Goal: Task Accomplishment & Management: Manage account settings

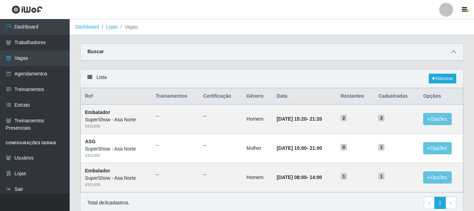
click at [455, 54] on icon at bounding box center [453, 51] width 5 height 5
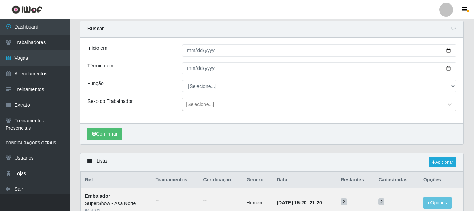
scroll to position [35, 0]
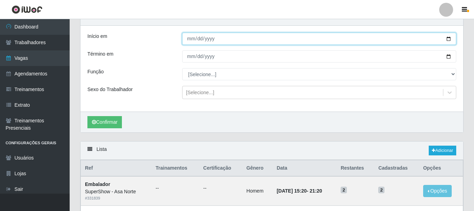
click at [449, 39] on input "[DATE]" at bounding box center [319, 39] width 274 height 12
type input "[DATE]"
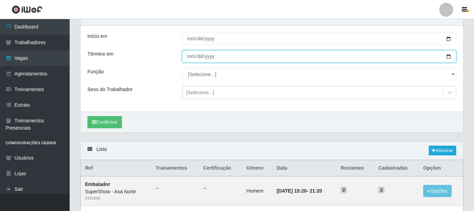
click at [449, 57] on input "[DATE]" at bounding box center [319, 56] width 274 height 12
type input "[DATE]"
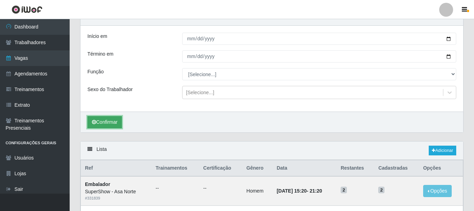
click at [104, 118] on button "Confirmar" at bounding box center [104, 122] width 34 height 12
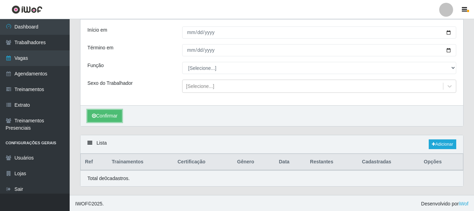
scroll to position [43, 0]
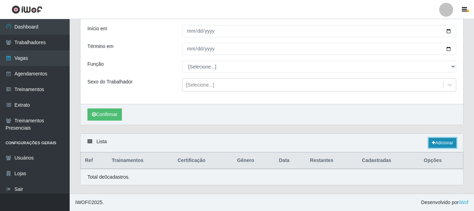
click at [442, 144] on link "Adicionar" at bounding box center [443, 143] width 28 height 10
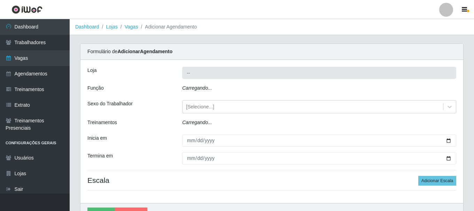
type input "SuperShow - Asa Norte"
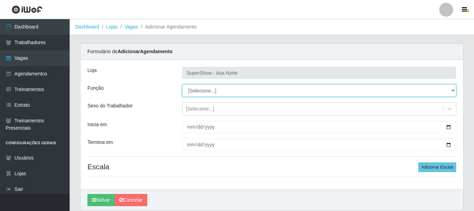
click at [213, 90] on select "[Selecione...] ASG ASG + ASG ++ Auxiliar de Depósito Auxiliar de Depósito + Aux…" at bounding box center [319, 91] width 274 height 12
select select "1"
click at [182, 85] on select "[Selecione...] ASG ASG + ASG ++ Auxiliar de Depósito Auxiliar de Depósito + Aux…" at bounding box center [319, 91] width 274 height 12
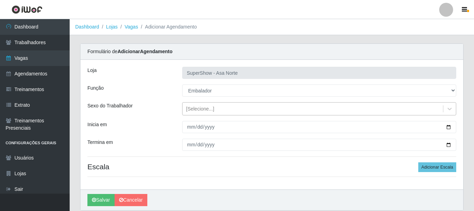
click at [210, 111] on div "[Selecione...]" at bounding box center [200, 108] width 28 height 7
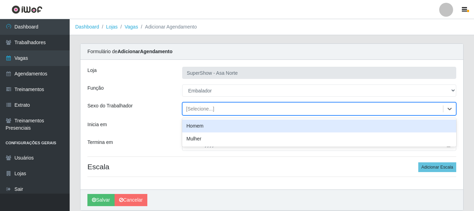
click at [194, 126] on div "Homem" at bounding box center [319, 126] width 274 height 13
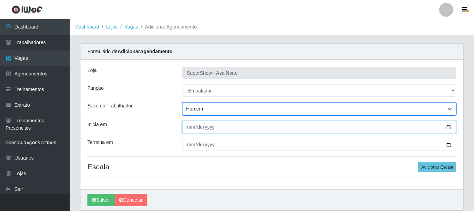
click at [189, 127] on input "Inicia em" at bounding box center [319, 127] width 274 height 12
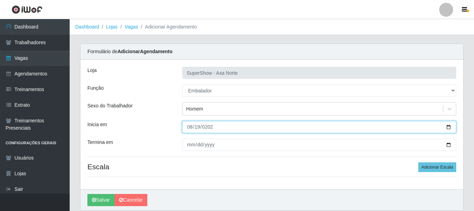
type input "[DATE]"
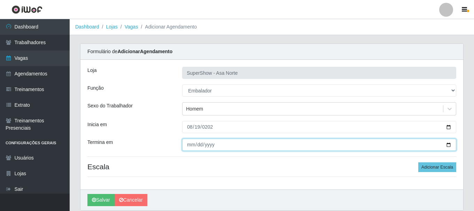
drag, startPoint x: 190, startPoint y: 145, endPoint x: 184, endPoint y: 152, distance: 9.5
click at [189, 145] on input "Termina em" at bounding box center [319, 145] width 274 height 12
type input "[DATE]"
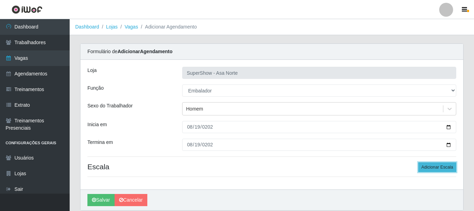
click at [442, 167] on button "Adicionar Escala" at bounding box center [437, 168] width 38 height 10
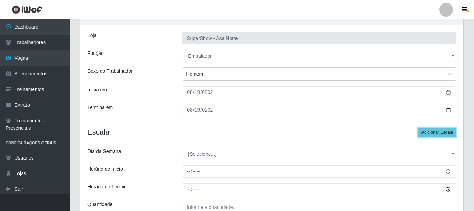
scroll to position [70, 0]
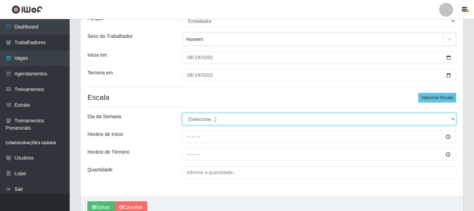
click at [209, 117] on select "[Selecione...] Segunda Terça Quarta Quinta Sexta Sábado Domingo" at bounding box center [319, 119] width 274 height 12
click at [212, 119] on select "[Selecione...] Segunda Terça Quarta Quinta Sexta Sábado Domingo" at bounding box center [319, 119] width 274 height 12
select select "2"
click at [182, 113] on select "[Selecione...] Segunda Terça Quarta Quinta Sexta Sábado Domingo" at bounding box center [319, 119] width 274 height 12
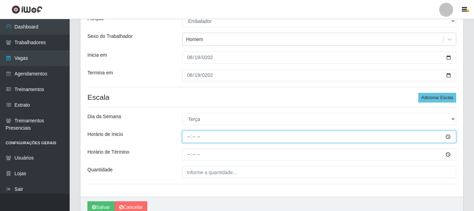
drag, startPoint x: 189, startPoint y: 136, endPoint x: 189, endPoint y: 155, distance: 18.8
click at [189, 137] on input "Horário de Inicio" at bounding box center [319, 137] width 274 height 12
type input "08:00"
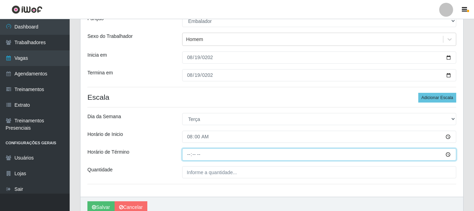
click at [190, 155] on input "Horário de Término" at bounding box center [319, 155] width 274 height 12
click at [202, 155] on input "Horário de Término" at bounding box center [319, 155] width 274 height 12
click at [197, 154] on input "Horário de Término" at bounding box center [319, 155] width 274 height 12
drag, startPoint x: 188, startPoint y: 156, endPoint x: 194, endPoint y: 163, distance: 8.7
click at [188, 156] on input "Horário de Término" at bounding box center [319, 155] width 274 height 12
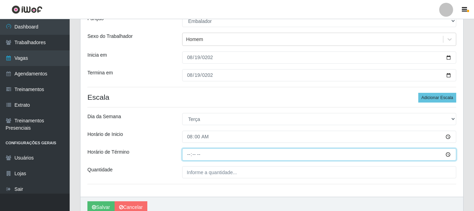
type input "14:00"
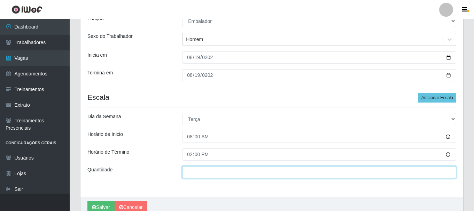
click at [194, 172] on input "___" at bounding box center [319, 172] width 274 height 12
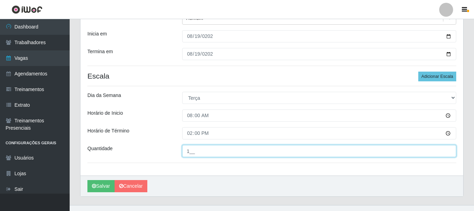
scroll to position [102, 0]
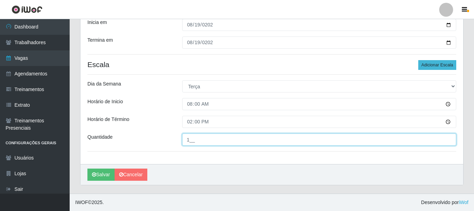
type input "1__"
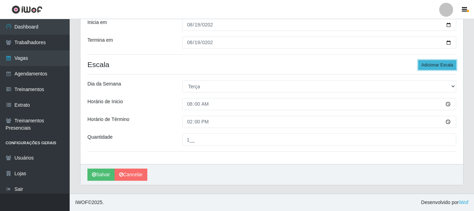
click at [439, 63] on button "Adicionar Escala" at bounding box center [437, 65] width 38 height 10
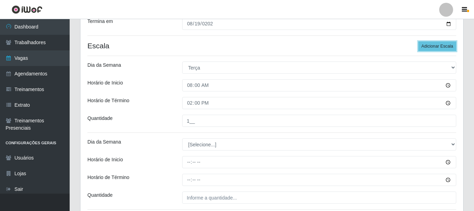
scroll to position [137, 0]
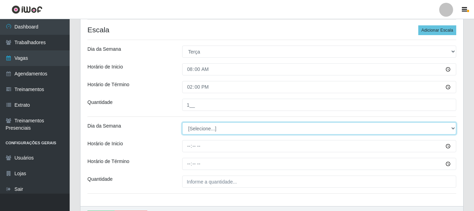
click at [215, 127] on select "[Selecione...] Segunda Terça Quarta Quinta Sexta Sábado Domingo" at bounding box center [319, 129] width 274 height 12
select select "2"
click at [182, 123] on select "[Selecione...] Segunda Terça Quarta Quinta Sexta Sábado Domingo" at bounding box center [319, 129] width 274 height 12
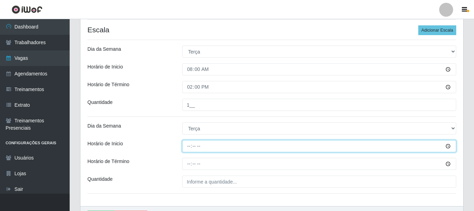
drag, startPoint x: 189, startPoint y: 148, endPoint x: 192, endPoint y: 154, distance: 6.1
click at [190, 149] on input "Horário de Inicio" at bounding box center [319, 146] width 274 height 12
type input "15:20"
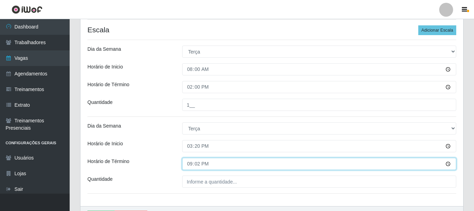
type input "21:20"
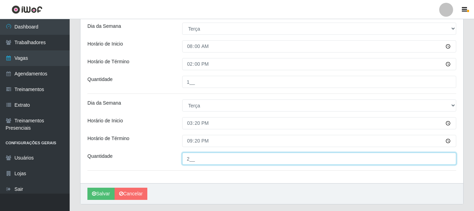
scroll to position [172, 0]
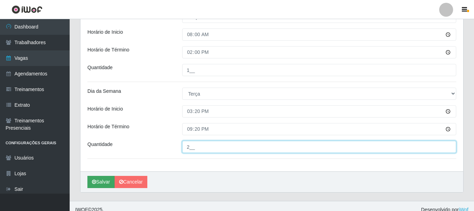
type input "2__"
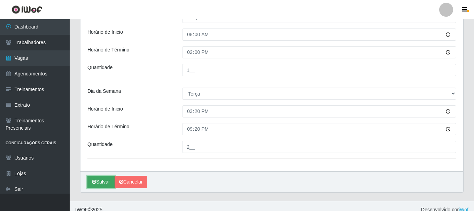
click at [97, 181] on button "Salvar" at bounding box center [100, 182] width 27 height 12
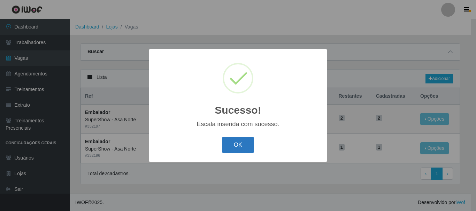
click at [240, 147] on button "OK" at bounding box center [238, 145] width 32 height 16
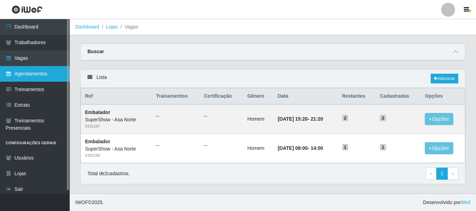
click at [43, 71] on link "Agendamentos" at bounding box center [35, 74] width 70 height 16
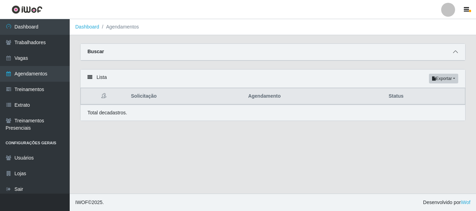
click at [457, 52] on icon at bounding box center [455, 51] width 5 height 5
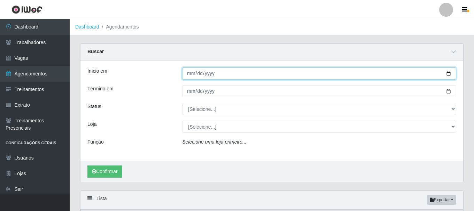
click at [449, 73] on input "Início em" at bounding box center [319, 74] width 274 height 12
type input "[DATE]"
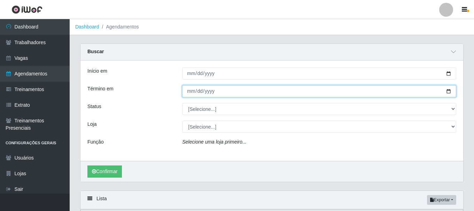
click at [450, 91] on input "Término em" at bounding box center [319, 91] width 274 height 12
type input "[DATE]"
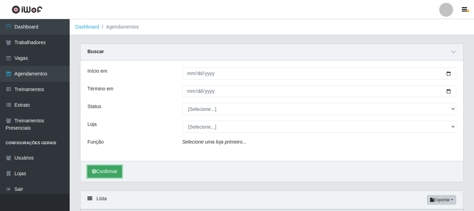
click at [113, 171] on button "Confirmar" at bounding box center [104, 172] width 34 height 12
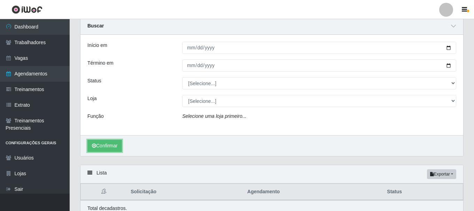
scroll to position [57, 0]
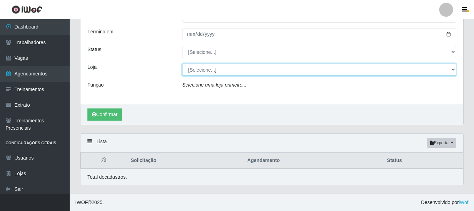
click at [256, 70] on select "[Selecione...] SuperShow - Asa Norte" at bounding box center [319, 70] width 274 height 12
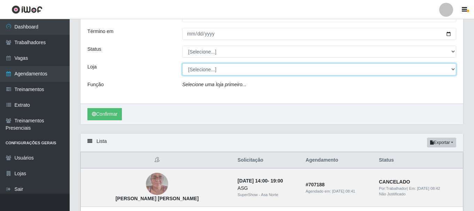
select select "71"
click at [182, 64] on select "[Selecione...] SuperShow - Asa Norte" at bounding box center [319, 69] width 274 height 12
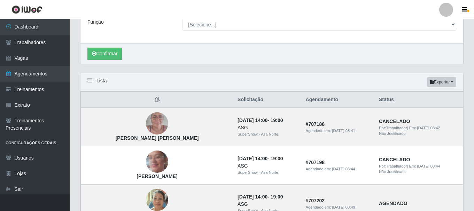
scroll to position [127, 0]
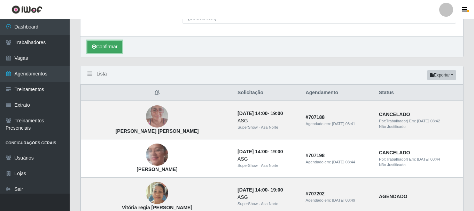
click at [114, 50] on button "Confirmar" at bounding box center [104, 47] width 34 height 12
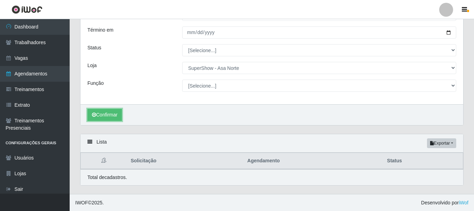
scroll to position [60, 0]
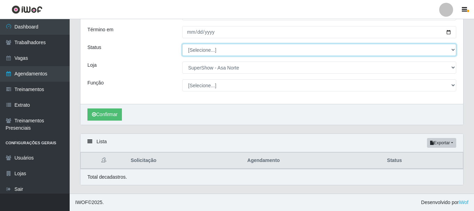
click at [222, 50] on select "[Selecione...] AGENDADO AGUARDANDO LIBERAR EM ANDAMENTO EM REVISÃO FINALIZADO C…" at bounding box center [319, 50] width 274 height 12
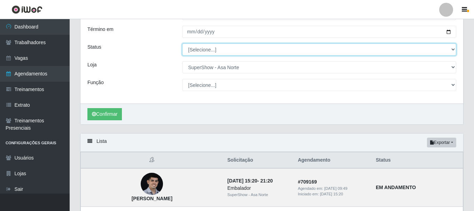
click at [223, 50] on select "[Selecione...] AGENDADO AGUARDANDO LIBERAR EM ANDAMENTO EM REVISÃO FINALIZADO C…" at bounding box center [319, 50] width 274 height 12
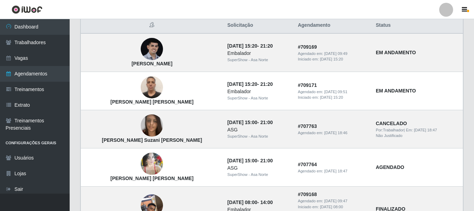
scroll to position [199, 0]
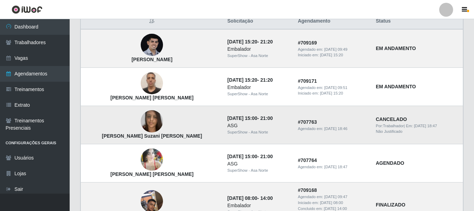
click at [141, 118] on img at bounding box center [152, 122] width 22 height 30
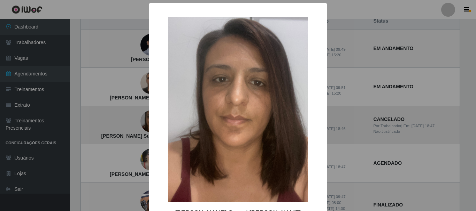
click at [133, 118] on div "× [PERSON_NAME] [PERSON_NAME]" at bounding box center [238, 105] width 476 height 211
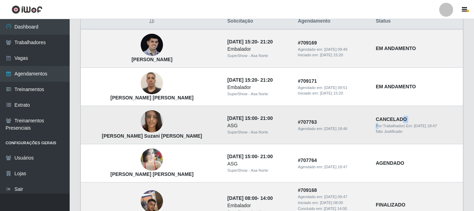
drag, startPoint x: 391, startPoint y: 122, endPoint x: 366, endPoint y: 125, distance: 25.2
click at [371, 125] on td "CANCELADO Por: Trabalhador | Em: [DATE] 18:47 Não Justificado" at bounding box center [417, 125] width 92 height 38
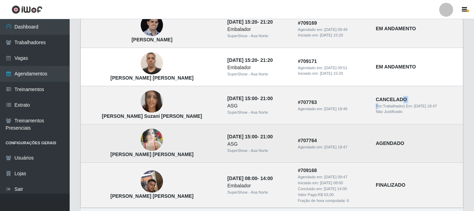
scroll to position [234, 0]
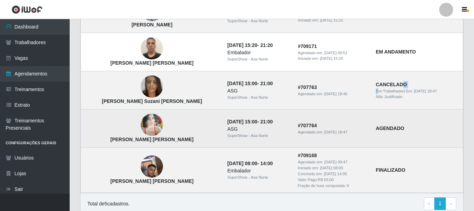
drag, startPoint x: 191, startPoint y: 123, endPoint x: 221, endPoint y: 118, distance: 30.5
click at [223, 118] on td "[DATE] 15:00 - 21:00 ASG SuperShow - Asa Norte" at bounding box center [258, 129] width 70 height 38
click at [162, 117] on td "[PERSON_NAME] [PERSON_NAME]" at bounding box center [152, 129] width 142 height 38
click at [141, 127] on img at bounding box center [152, 125] width 22 height 30
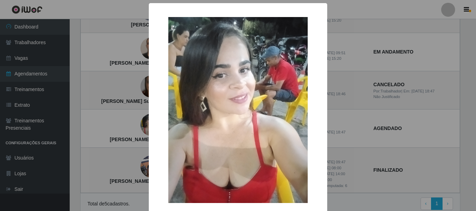
drag, startPoint x: 326, startPoint y: 115, endPoint x: 366, endPoint y: 120, distance: 40.0
click at [332, 115] on div "× [PERSON_NAME] [PERSON_NAME] OK Cancel" at bounding box center [238, 105] width 476 height 211
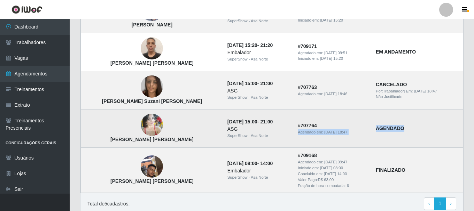
drag, startPoint x: 391, startPoint y: 129, endPoint x: 358, endPoint y: 128, distance: 33.1
click at [358, 128] on tr "[PERSON_NAME] [PERSON_NAME] [DATE] 15:00 - 21:00 ASG SuperShow - Asa Norte # 70…" at bounding box center [272, 129] width 382 height 38
click at [348, 126] on td "# 707764 Agendado em: [DATE] 18:47" at bounding box center [332, 129] width 78 height 38
drag, startPoint x: 334, startPoint y: 133, endPoint x: 326, endPoint y: 133, distance: 7.7
click at [326, 133] on time "[DATE] 18:47" at bounding box center [335, 132] width 23 height 4
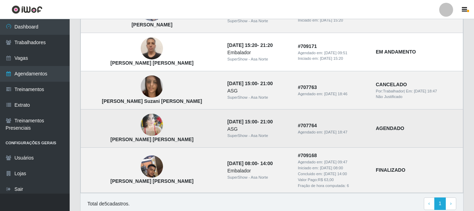
click at [347, 124] on td "# 707764 Agendado em: [DATE] 18:47" at bounding box center [332, 129] width 78 height 38
drag, startPoint x: 306, startPoint y: 132, endPoint x: 314, endPoint y: 131, distance: 8.4
click at [324, 131] on time "[DATE] 18:47" at bounding box center [335, 132] width 23 height 4
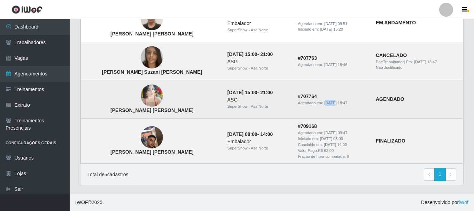
click at [141, 92] on img at bounding box center [152, 96] width 22 height 30
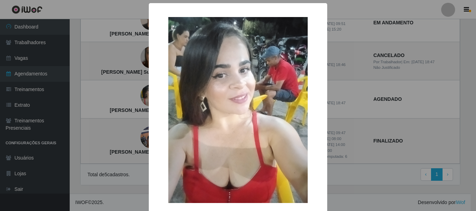
click at [133, 92] on div "× [PERSON_NAME] [PERSON_NAME] OK Cancel" at bounding box center [238, 105] width 476 height 211
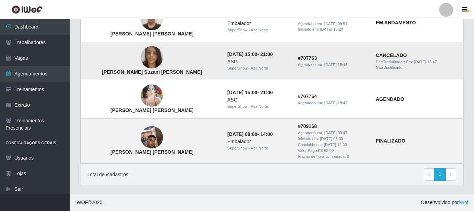
click at [141, 58] on img at bounding box center [152, 58] width 22 height 30
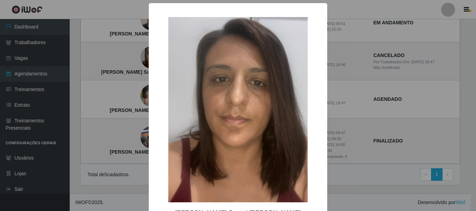
click at [124, 80] on div "× [PERSON_NAME] [PERSON_NAME]" at bounding box center [238, 105] width 476 height 211
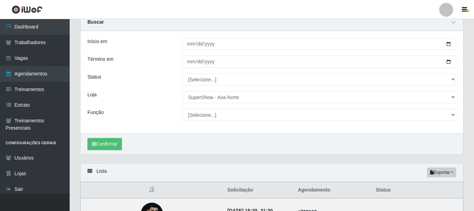
scroll to position [19, 0]
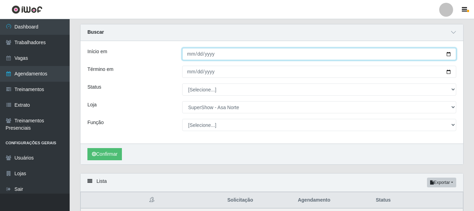
click at [449, 54] on input "[DATE]" at bounding box center [319, 54] width 274 height 12
type input "[DATE]"
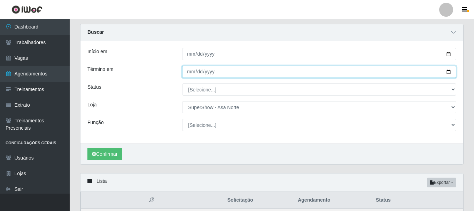
click at [446, 71] on input "[DATE]" at bounding box center [319, 72] width 274 height 12
type input "[DATE]"
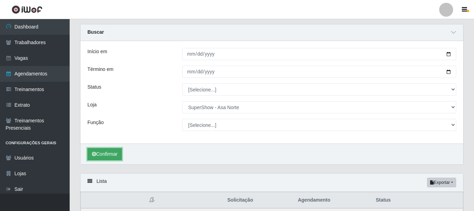
click at [114, 155] on button "Confirmar" at bounding box center [104, 154] width 34 height 12
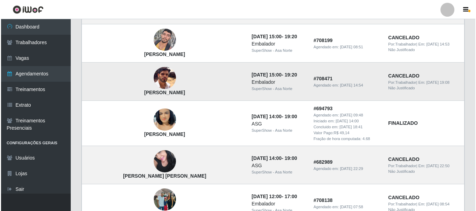
scroll to position [368, 0]
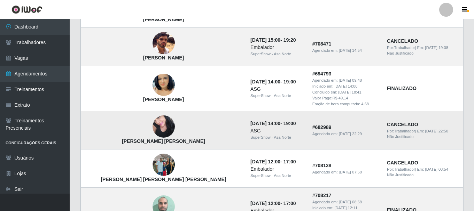
click at [152, 125] on img at bounding box center [163, 127] width 22 height 30
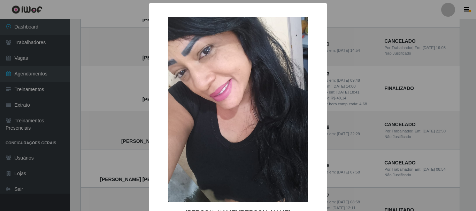
click at [138, 122] on div "× [PERSON_NAME] [PERSON_NAME] OK Cancel" at bounding box center [238, 105] width 476 height 211
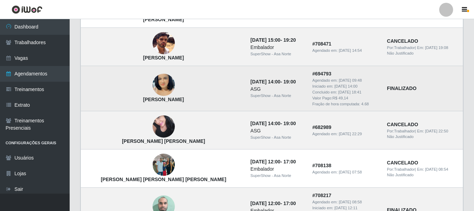
click at [152, 84] on img at bounding box center [163, 85] width 22 height 40
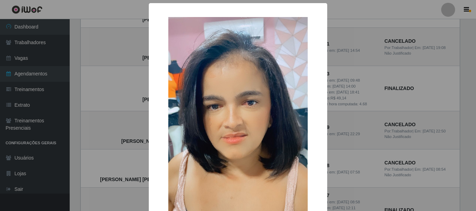
click at [131, 88] on div "× [PERSON_NAME] OK Cancel" at bounding box center [238, 105] width 476 height 211
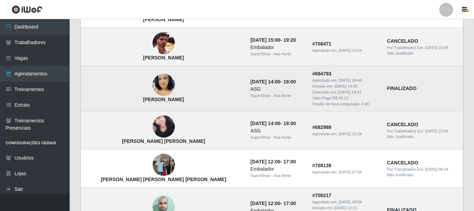
click at [152, 81] on img at bounding box center [163, 85] width 22 height 40
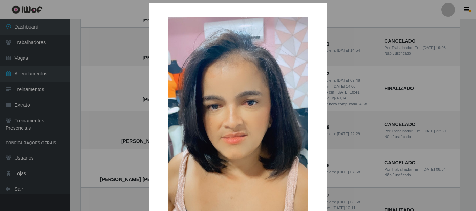
click at [136, 81] on div "× [PERSON_NAME] OK Cancel" at bounding box center [238, 105] width 476 height 211
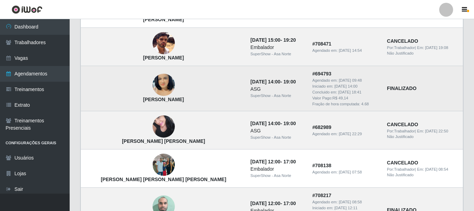
click at [152, 87] on img at bounding box center [163, 85] width 22 height 40
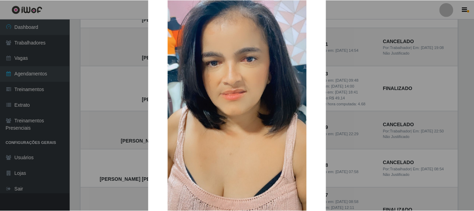
scroll to position [22, 0]
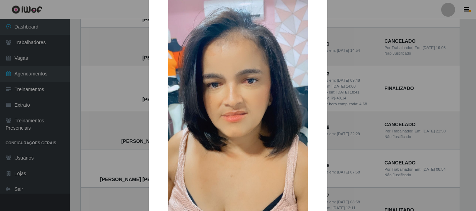
click at [105, 83] on div "× [PERSON_NAME] OK Cancel" at bounding box center [238, 105] width 476 height 211
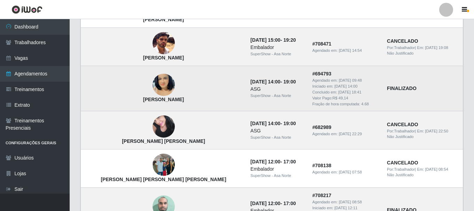
drag, startPoint x: 115, startPoint y: 101, endPoint x: 166, endPoint y: 99, distance: 50.8
click at [166, 99] on td "[PERSON_NAME]" at bounding box center [164, 88] width 166 height 45
copy strong "[PERSON_NAME]"
click at [170, 100] on td "[PERSON_NAME]" at bounding box center [164, 88] width 166 height 45
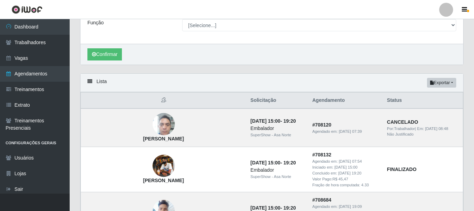
scroll to position [89, 0]
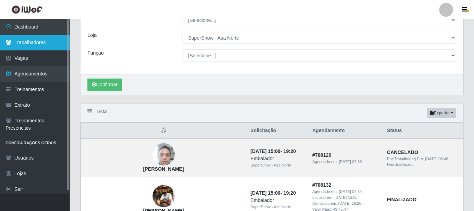
click at [31, 46] on link "Trabalhadores" at bounding box center [35, 43] width 70 height 16
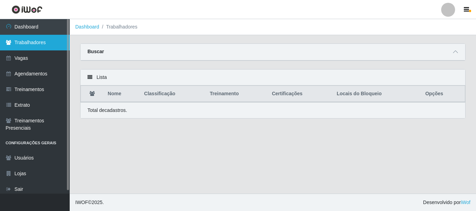
click at [33, 43] on link "Trabalhadores" at bounding box center [35, 43] width 70 height 16
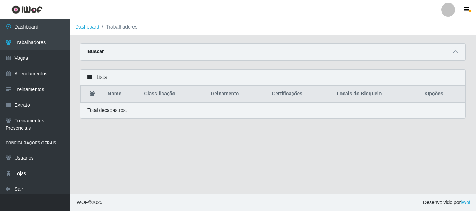
click at [210, 53] on div "Buscar" at bounding box center [272, 52] width 384 height 17
click at [457, 54] on span at bounding box center [455, 52] width 8 height 8
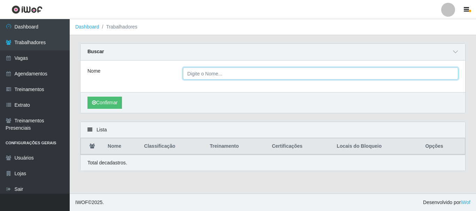
click at [206, 74] on input "Nome" at bounding box center [320, 74] width 275 height 12
paste input "[PERSON_NAME]"
click at [239, 75] on input "[PERSON_NAME]" at bounding box center [320, 74] width 275 height 12
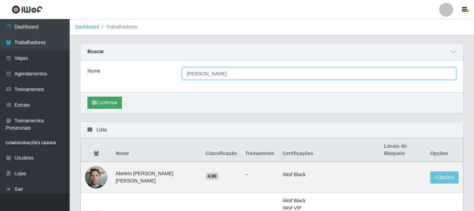
type input "[PERSON_NAME]"
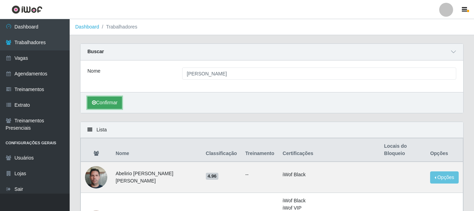
click at [113, 104] on button "Confirmar" at bounding box center [104, 103] width 34 height 12
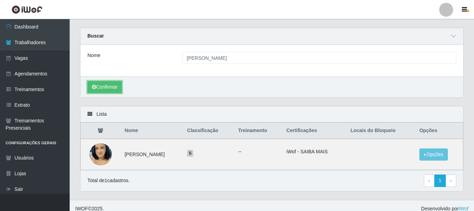
scroll to position [22, 0]
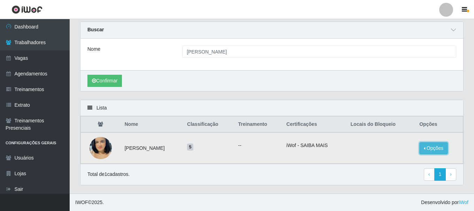
click at [425, 148] on button "Opções" at bounding box center [433, 148] width 29 height 12
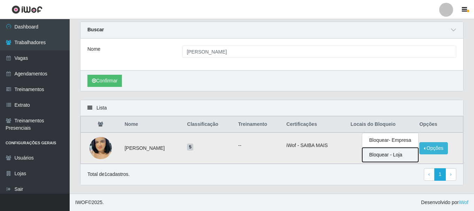
click at [395, 155] on button "Bloquear - Loja" at bounding box center [390, 155] width 56 height 14
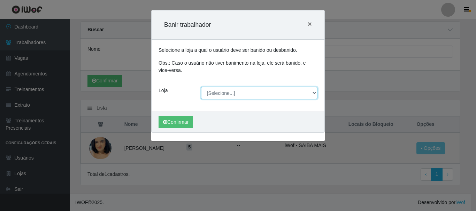
click at [248, 93] on select "[Selecione...] SuperShow - Asa Norte" at bounding box center [259, 93] width 117 height 12
select select "71"
click at [201, 87] on select "[Selecione...] SuperShow - Asa Norte" at bounding box center [259, 93] width 117 height 12
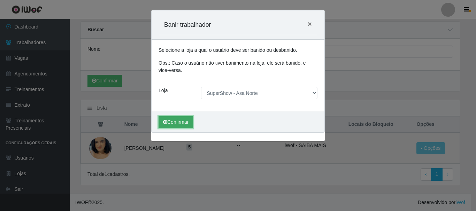
click at [183, 121] on button "Confirmar" at bounding box center [175, 122] width 34 height 12
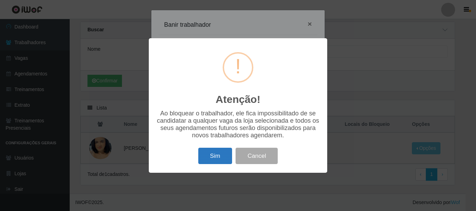
click at [217, 158] on button "Sim" at bounding box center [215, 156] width 34 height 16
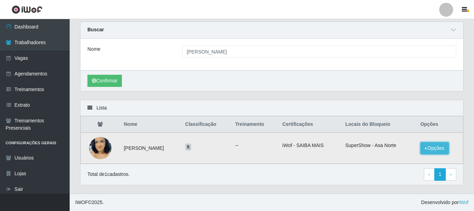
click at [432, 148] on button "Opções" at bounding box center [434, 148] width 29 height 12
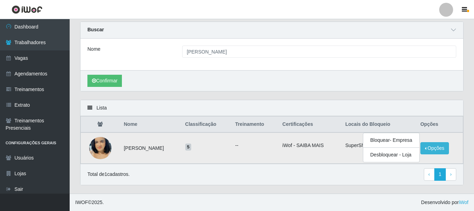
click at [278, 156] on td "--" at bounding box center [254, 148] width 47 height 31
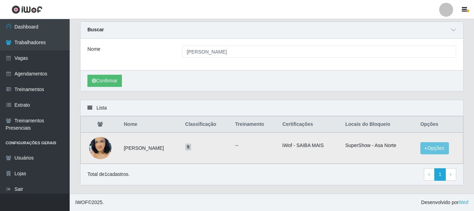
drag, startPoint x: 194, startPoint y: 146, endPoint x: 190, endPoint y: 147, distance: 4.1
click at [191, 146] on span "5" at bounding box center [188, 147] width 6 height 7
click at [98, 147] on img at bounding box center [100, 148] width 22 height 40
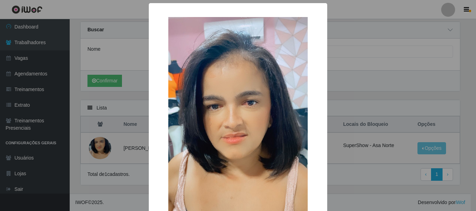
click at [111, 144] on div "× OK Cancel" at bounding box center [238, 105] width 476 height 211
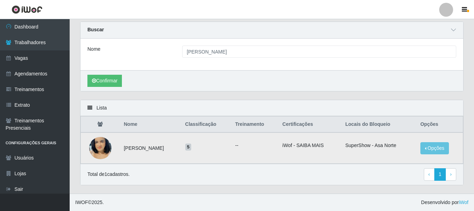
drag, startPoint x: 191, startPoint y: 149, endPoint x: 179, endPoint y: 149, distance: 12.9
click at [180, 150] on tr "[PERSON_NAME] 5 -- iWof - SAIBA MAIS SuperShow - Asa Norte Opções Bloquear - Em…" at bounding box center [272, 148] width 382 height 31
click at [163, 148] on td "[PERSON_NAME]" at bounding box center [149, 148] width 61 height 31
drag, startPoint x: 167, startPoint y: 149, endPoint x: 171, endPoint y: 148, distance: 4.0
click at [171, 148] on td "[PERSON_NAME]" at bounding box center [149, 148] width 61 height 31
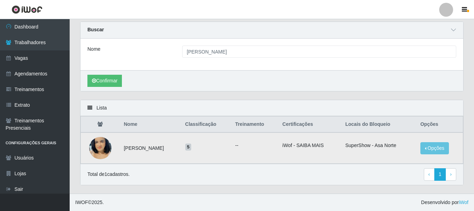
click at [174, 149] on td "[PERSON_NAME]" at bounding box center [149, 148] width 61 height 31
click at [207, 144] on h5 "5" at bounding box center [206, 146] width 42 height 7
click at [207, 145] on h5 "5" at bounding box center [206, 146] width 42 height 7
drag, startPoint x: 206, startPoint y: 141, endPoint x: 206, endPoint y: 145, distance: 4.2
click at [206, 141] on td "5" at bounding box center [206, 148] width 50 height 31
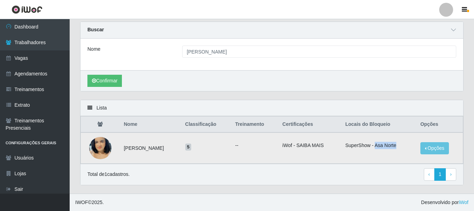
drag, startPoint x: 399, startPoint y: 147, endPoint x: 375, endPoint y: 146, distance: 23.7
click at [375, 146] on li "SuperShow - Asa Norte" at bounding box center [378, 145] width 66 height 7
click at [373, 146] on li "SuperShow - Asa Norte" at bounding box center [378, 145] width 66 height 7
drag, startPoint x: 371, startPoint y: 146, endPoint x: 345, endPoint y: 147, distance: 25.4
click at [345, 147] on td "SuperShow - Asa Norte" at bounding box center [378, 148] width 75 height 31
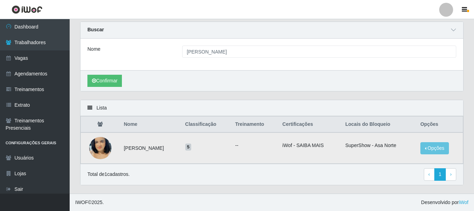
click at [309, 147] on li "iWof - SAIBA MAIS" at bounding box center [309, 145] width 55 height 7
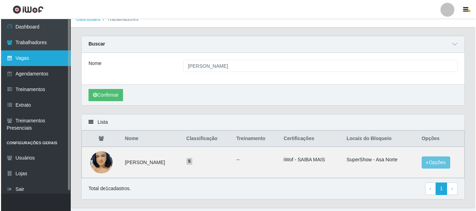
scroll to position [0, 0]
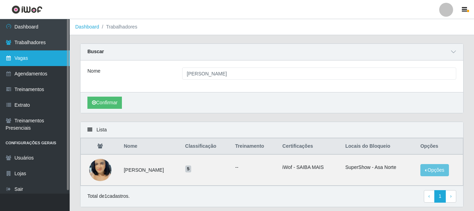
click at [33, 53] on link "Vagas" at bounding box center [35, 58] width 70 height 16
